Goal: Transaction & Acquisition: Purchase product/service

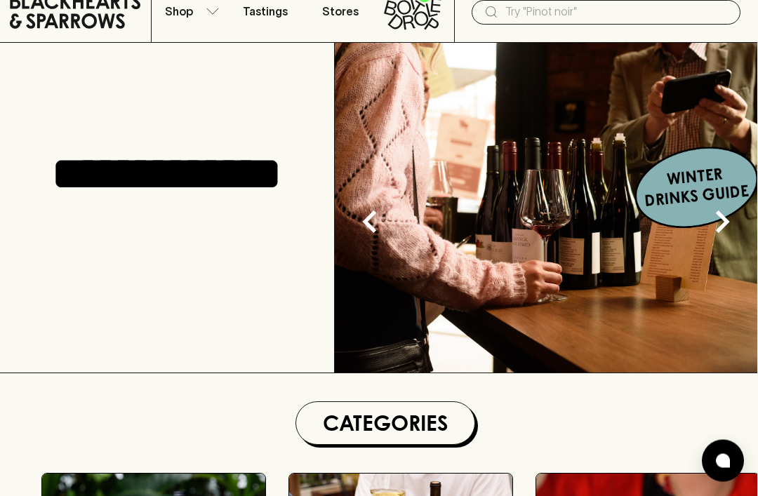
scroll to position [0, 1]
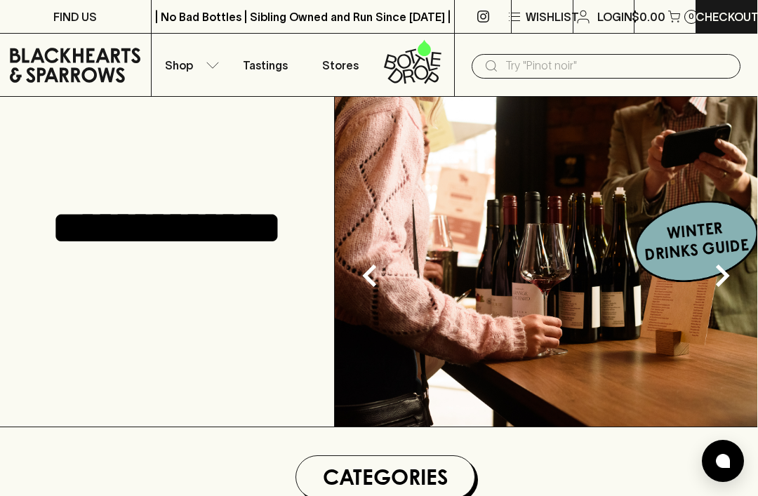
click at [201, 69] on button "Shop" at bounding box center [190, 65] width 76 height 62
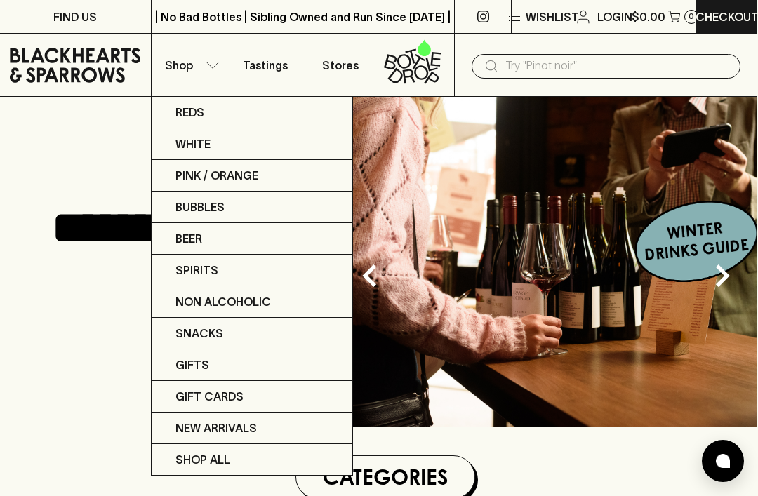
click at [218, 65] on div at bounding box center [379, 248] width 758 height 496
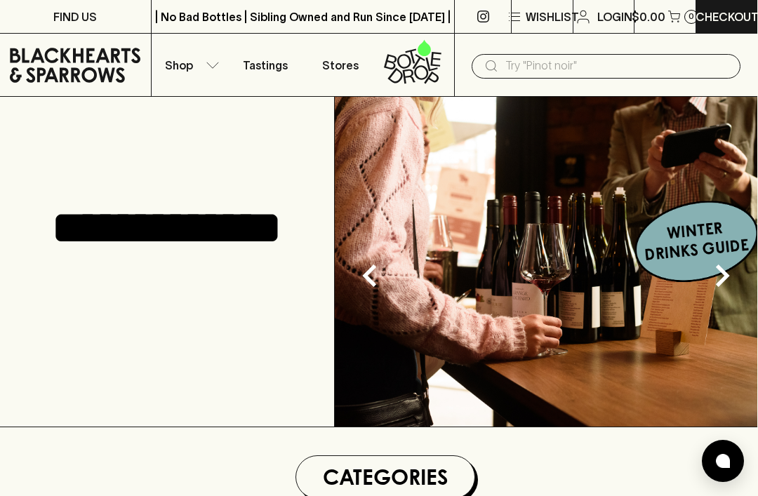
click at [213, 62] on icon "button" at bounding box center [213, 65] width 14 height 7
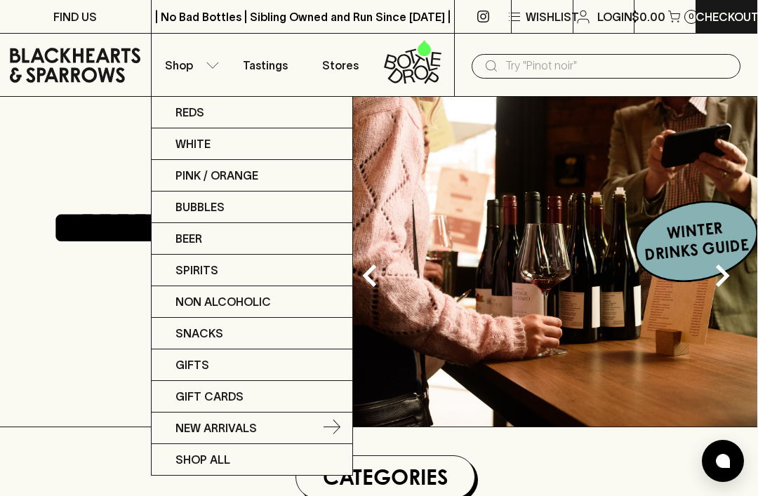
click at [235, 428] on p "New Arrivals" at bounding box center [215, 428] width 81 height 17
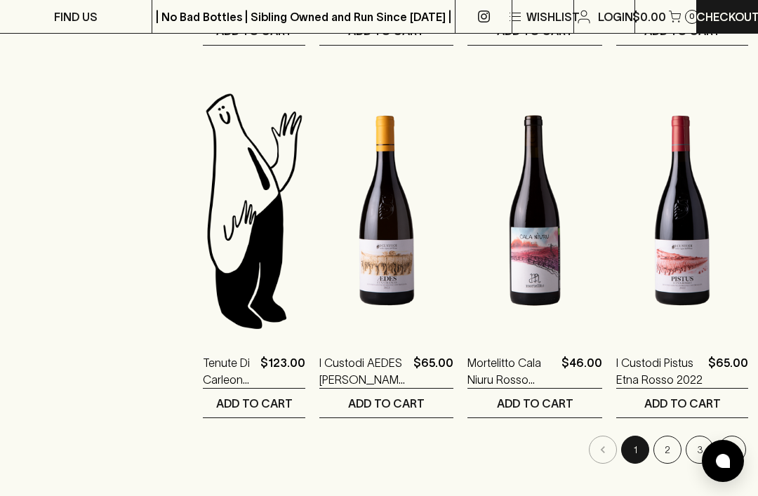
scroll to position [1749, 0]
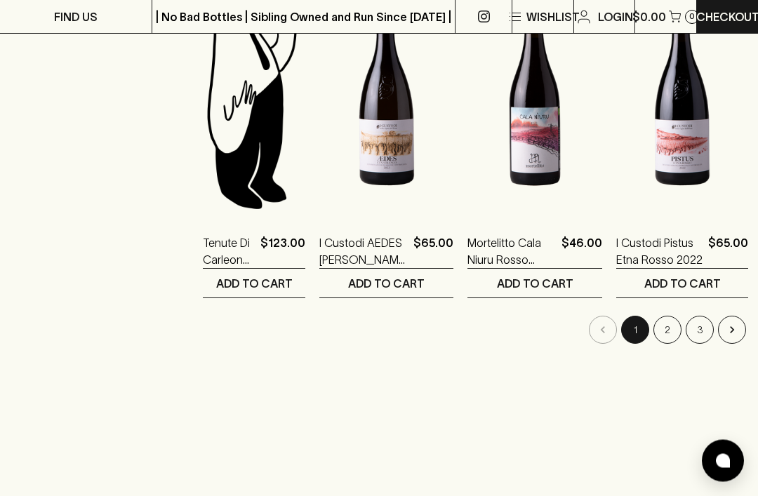
click at [661, 327] on button "2" at bounding box center [667, 330] width 28 height 28
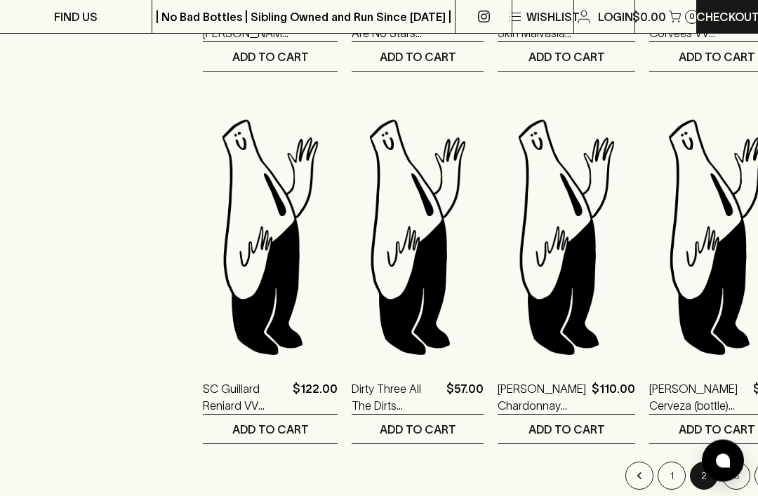
scroll to position [1670, 0]
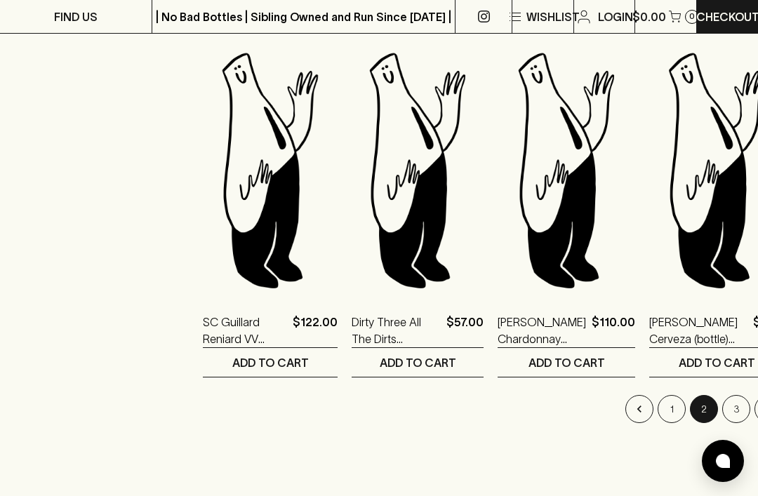
click at [722, 398] on button "3" at bounding box center [736, 409] width 28 height 28
